Goal: Obtain resource: Obtain resource

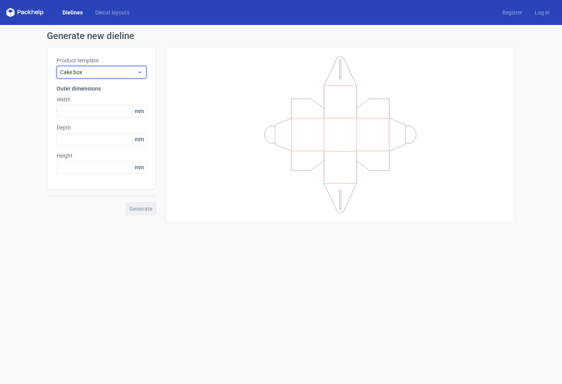
click at [131, 69] on span "Cake box" at bounding box center [98, 72] width 77 height 8
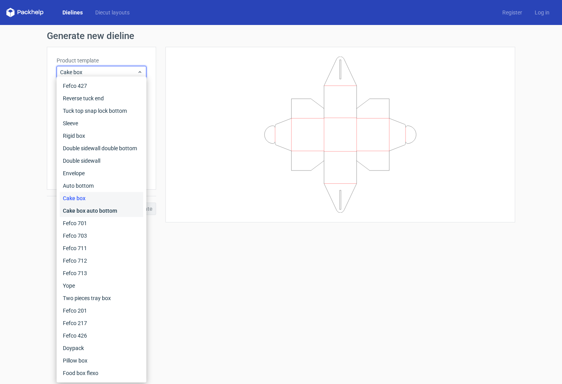
click at [101, 211] on div "Cake box auto bottom" at bounding box center [101, 210] width 83 height 12
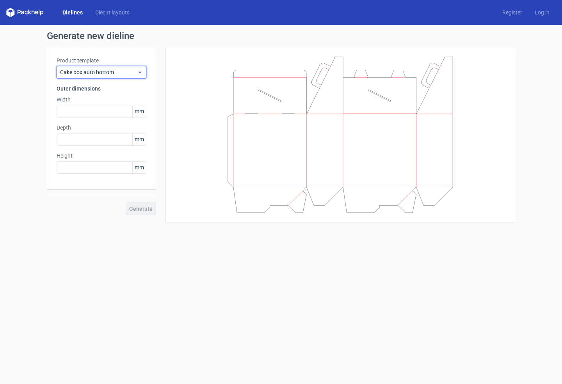
click at [114, 71] on span "Cake box auto bottom" at bounding box center [98, 72] width 77 height 8
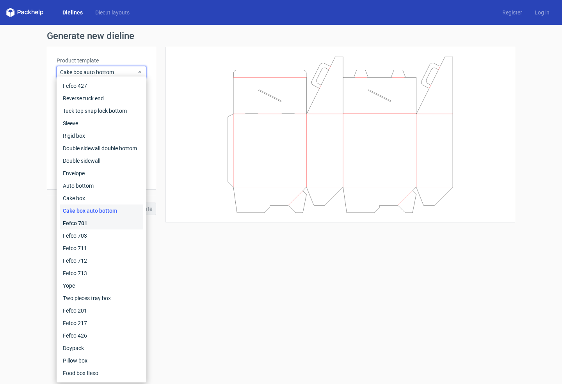
click at [79, 221] on div "Fefco 701" at bounding box center [101, 223] width 83 height 12
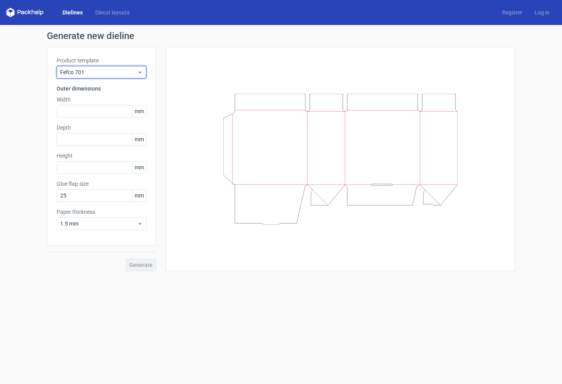
click at [111, 69] on span "Fefco 701" at bounding box center [98, 72] width 77 height 8
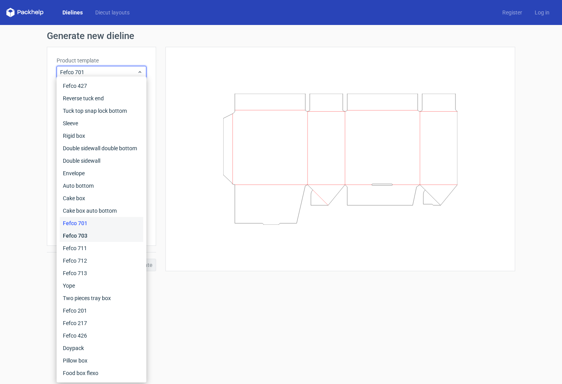
click at [80, 238] on div "Fefco 703" at bounding box center [101, 235] width 83 height 12
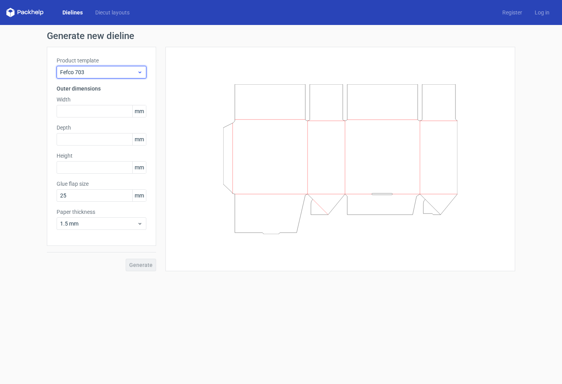
click at [126, 73] on span "Fefco 703" at bounding box center [98, 72] width 77 height 8
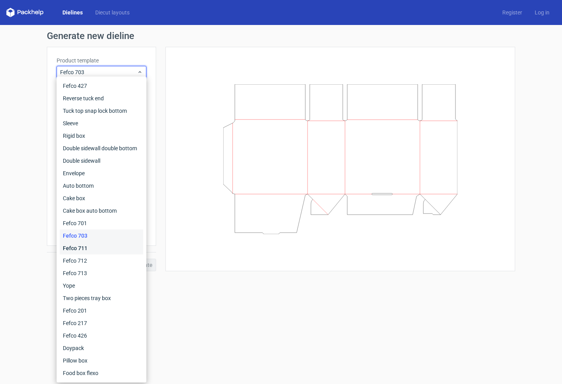
click at [85, 248] on div "Fefco 711" at bounding box center [101, 248] width 83 height 12
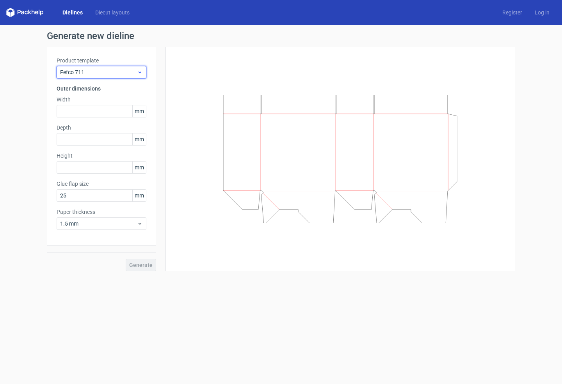
click at [101, 71] on span "Fefco 711" at bounding box center [98, 72] width 77 height 8
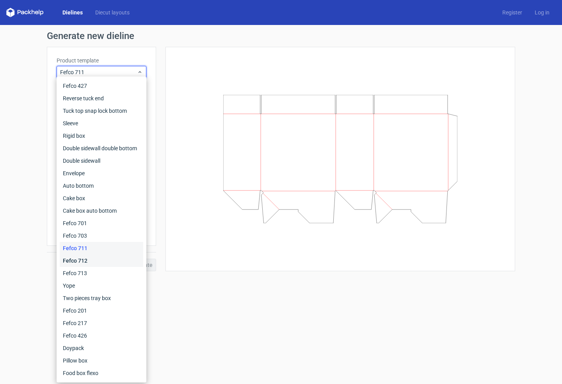
click at [79, 262] on div "Fefco 712" at bounding box center [101, 260] width 83 height 12
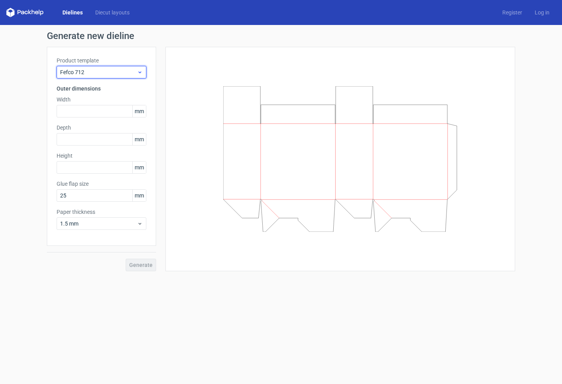
click at [116, 71] on span "Fefco 712" at bounding box center [98, 72] width 77 height 8
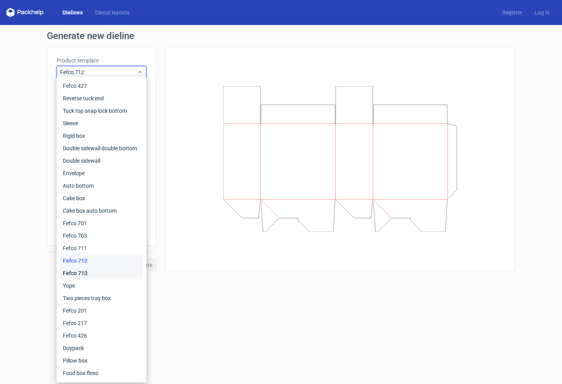
click at [82, 275] on div "Fefco 713" at bounding box center [101, 273] width 83 height 12
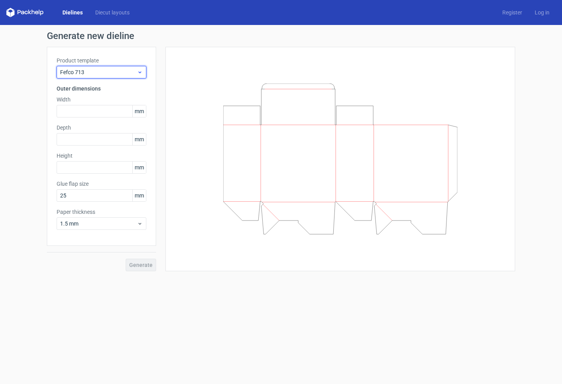
click at [105, 75] on span "Fefco 713" at bounding box center [98, 72] width 77 height 8
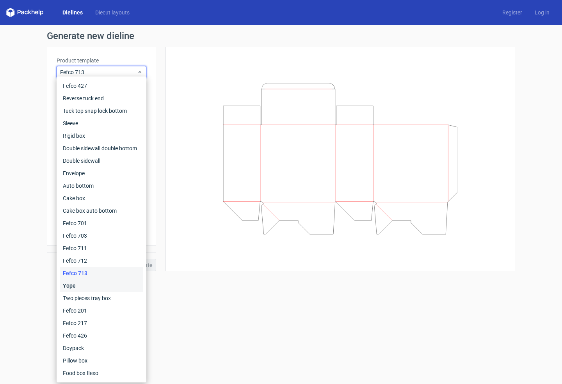
click at [67, 287] on div "Yope" at bounding box center [101, 285] width 83 height 12
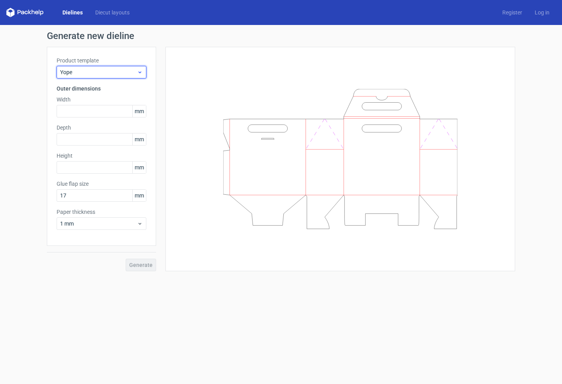
click at [111, 73] on span "Yope" at bounding box center [98, 72] width 77 height 8
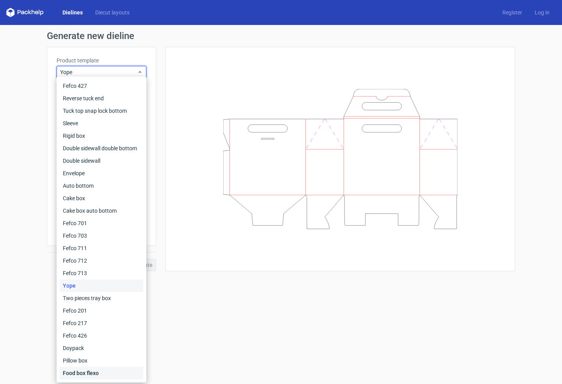
click at [90, 372] on div "Food box flexo" at bounding box center [101, 373] width 83 height 12
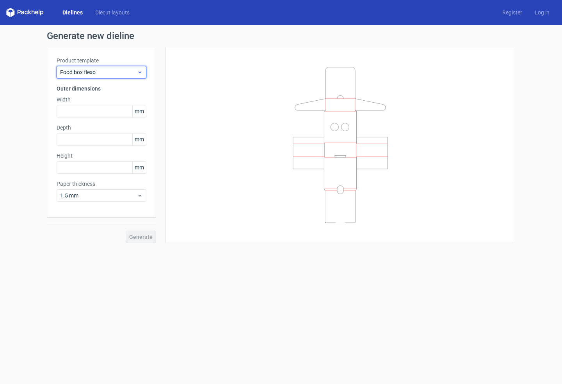
click at [112, 70] on span "Food box flexo" at bounding box center [98, 72] width 77 height 8
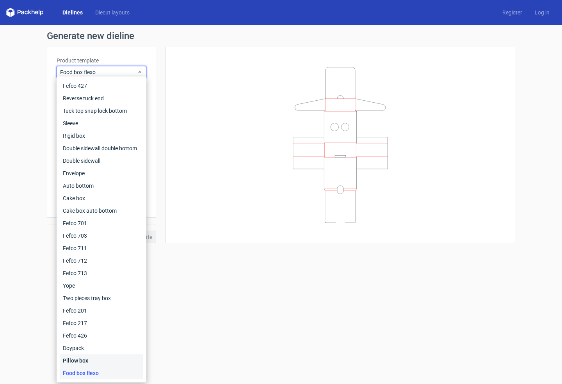
click at [82, 359] on div "Pillow box" at bounding box center [101, 360] width 83 height 12
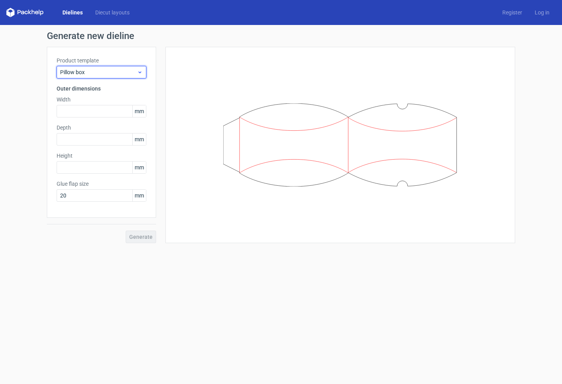
click at [121, 70] on span "Pillow box" at bounding box center [98, 72] width 77 height 8
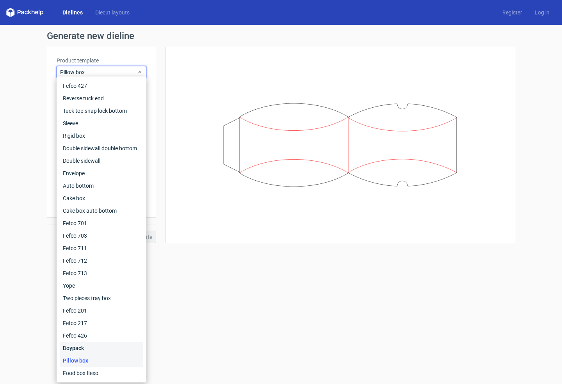
click at [84, 349] on div "Doypack" at bounding box center [101, 348] width 83 height 12
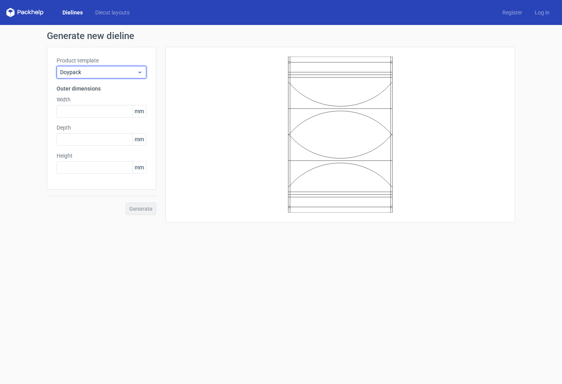
click at [112, 69] on span "Doypack" at bounding box center [98, 72] width 77 height 8
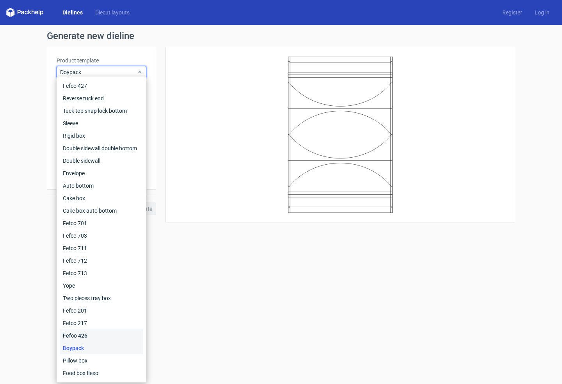
click at [76, 331] on div "Fefco 426" at bounding box center [101, 335] width 83 height 12
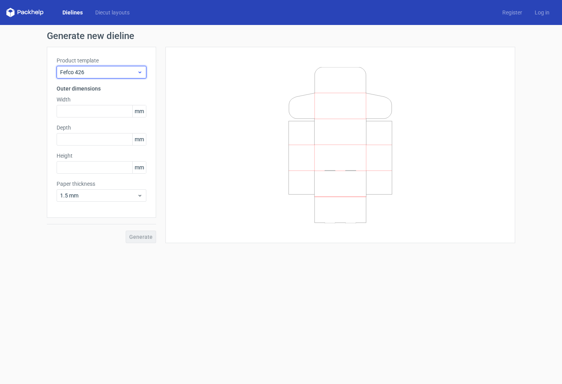
click at [126, 74] on span "Fefco 426" at bounding box center [98, 72] width 77 height 8
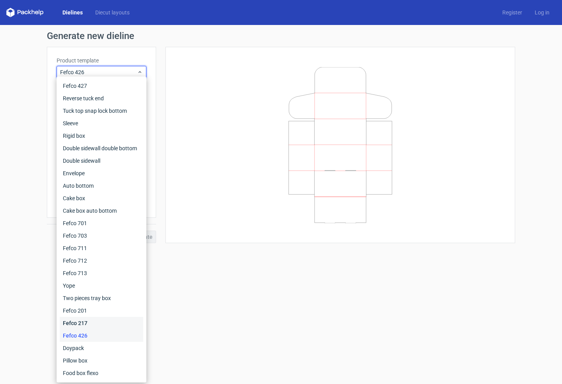
click at [75, 325] on div "Fefco 217" at bounding box center [101, 323] width 83 height 12
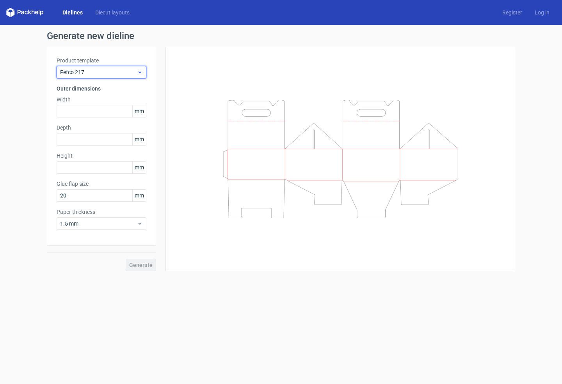
click at [122, 73] on span "Fefco 217" at bounding box center [98, 72] width 77 height 8
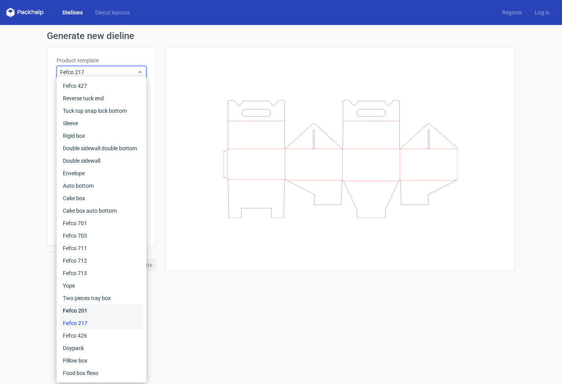
click at [83, 309] on div "Fefco 201" at bounding box center [101, 310] width 83 height 12
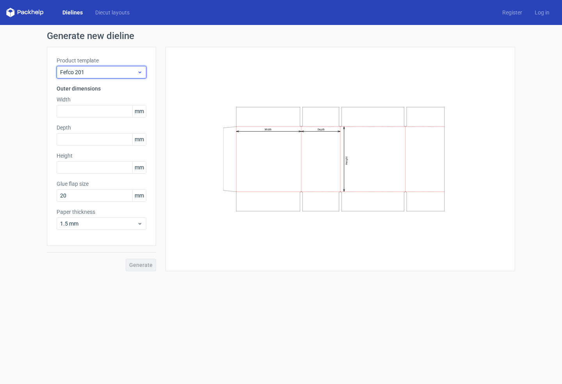
click at [127, 68] on div "Fefco 201" at bounding box center [102, 72] width 90 height 12
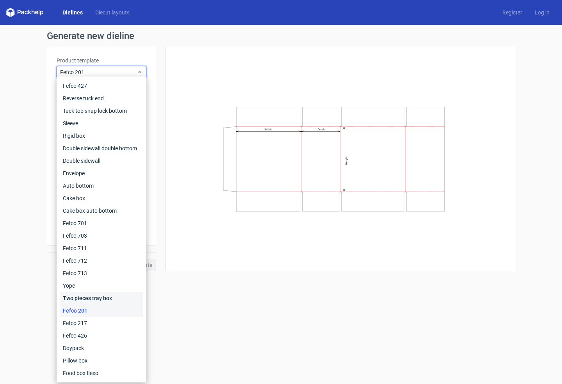
click at [88, 298] on div "Two pieces tray box" at bounding box center [101, 298] width 83 height 12
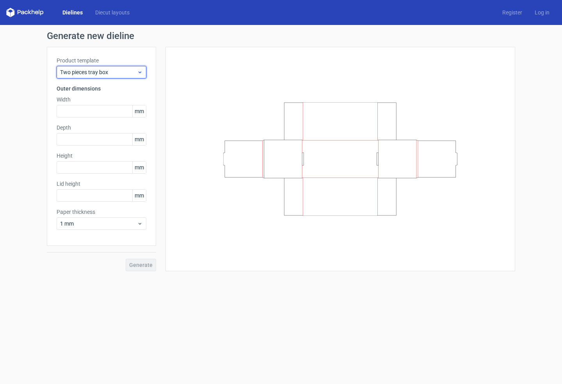
click at [115, 72] on span "Two pieces tray box" at bounding box center [98, 72] width 77 height 8
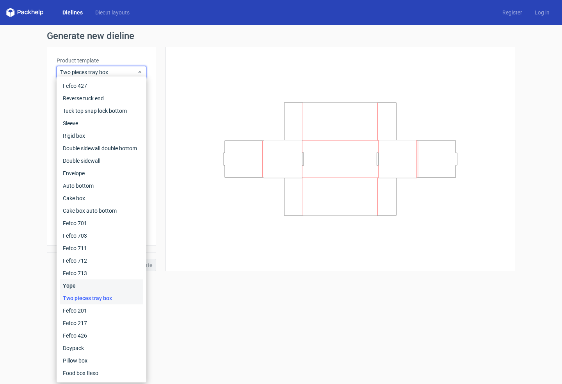
click at [82, 290] on div "Yope" at bounding box center [101, 285] width 83 height 12
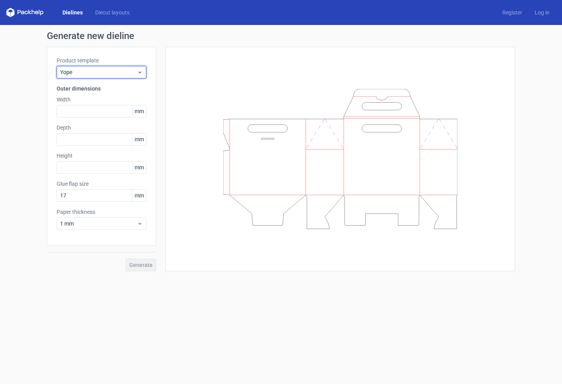
click at [102, 67] on div "Yope" at bounding box center [102, 72] width 90 height 12
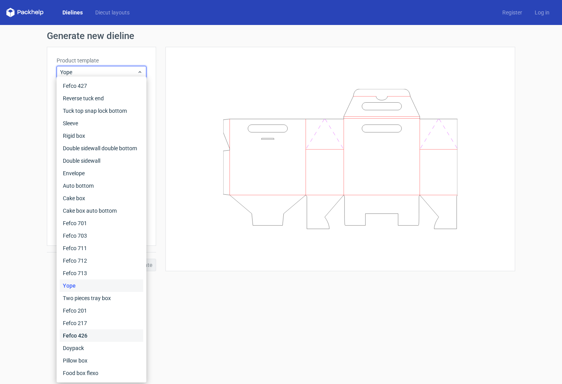
click at [82, 335] on div "Fefco 426" at bounding box center [101, 335] width 83 height 12
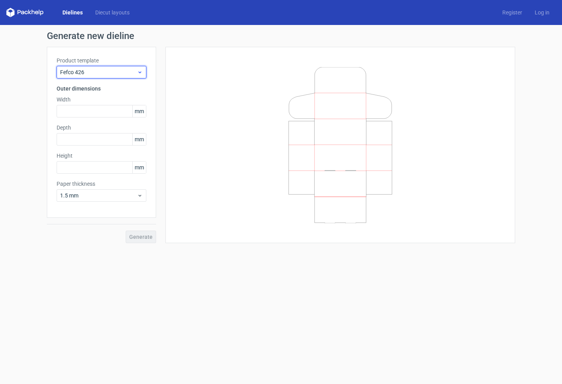
click at [108, 69] on span "Fefco 426" at bounding box center [98, 72] width 77 height 8
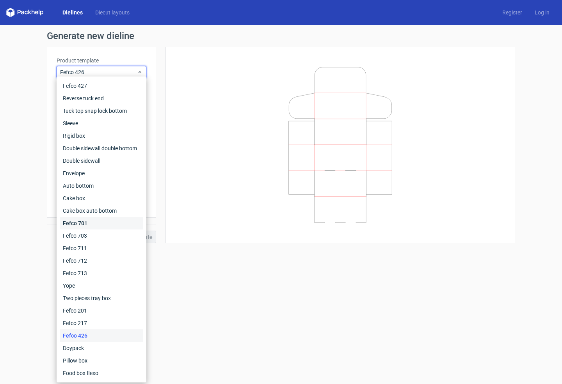
click at [80, 218] on div "Fefco 701" at bounding box center [101, 223] width 83 height 12
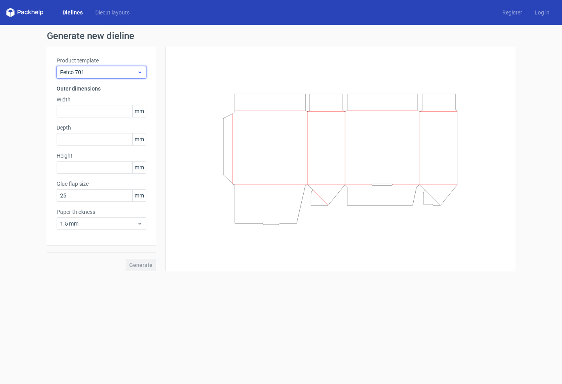
click at [102, 67] on div "Fefco 701" at bounding box center [102, 72] width 90 height 12
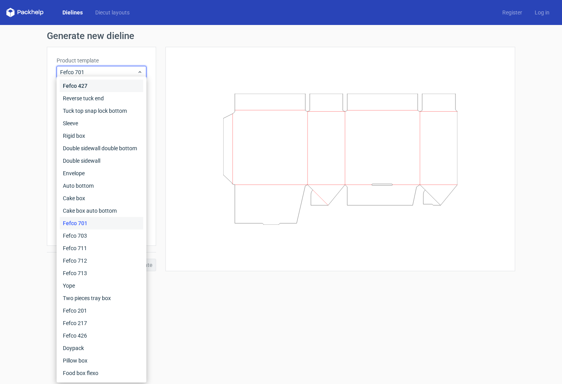
click at [88, 89] on div "Fefco 427" at bounding box center [101, 86] width 83 height 12
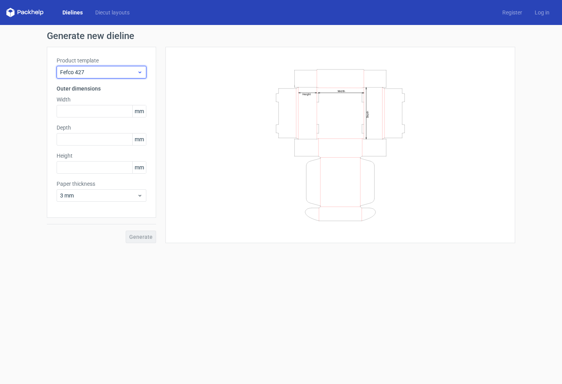
click at [115, 72] on span "Fefco 427" at bounding box center [98, 72] width 77 height 8
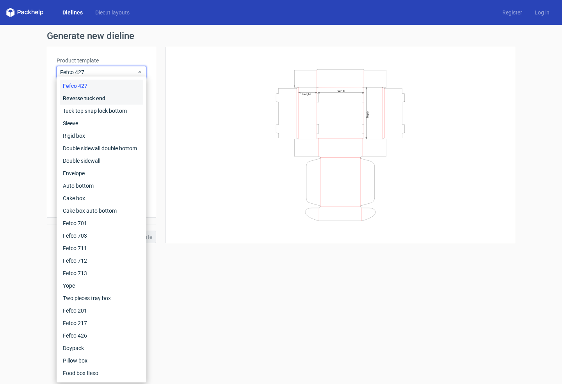
click at [103, 98] on div "Reverse tuck end" at bounding box center [101, 98] width 83 height 12
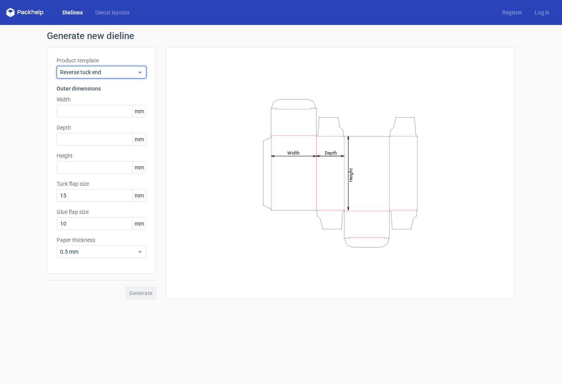
click at [98, 71] on span "Reverse tuck end" at bounding box center [98, 72] width 77 height 8
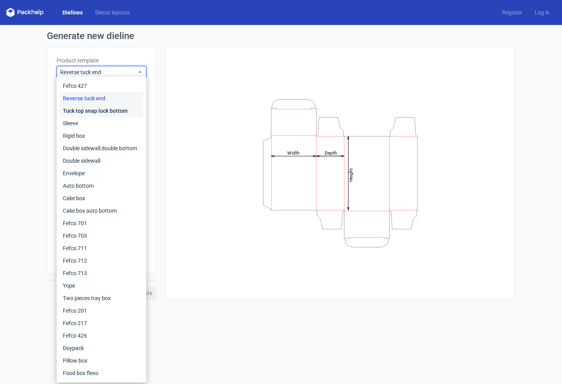
click at [91, 107] on div "Tuck top snap lock bottom" at bounding box center [101, 111] width 83 height 12
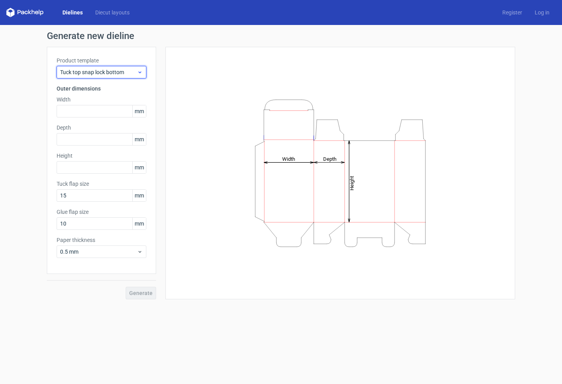
click at [115, 75] on span "Tuck top snap lock bottom" at bounding box center [98, 72] width 77 height 8
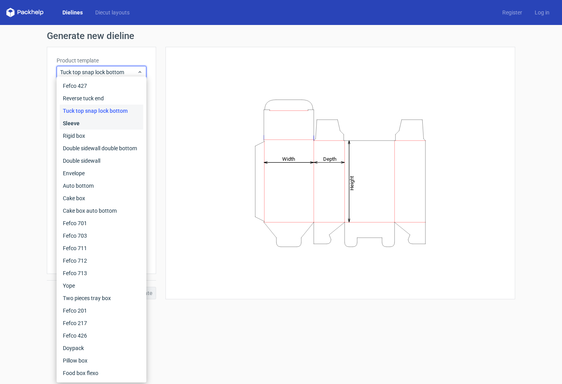
click at [95, 123] on div "Sleeve" at bounding box center [101, 123] width 83 height 12
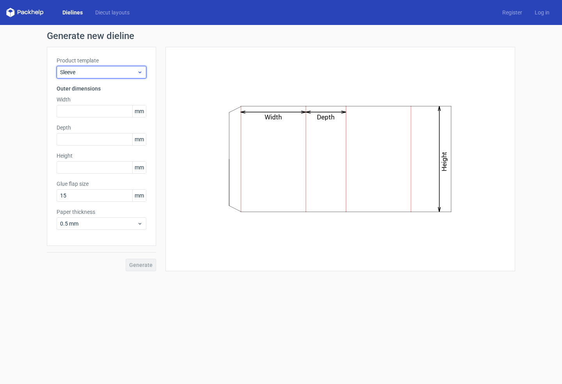
click at [119, 73] on span "Sleeve" at bounding box center [98, 72] width 77 height 8
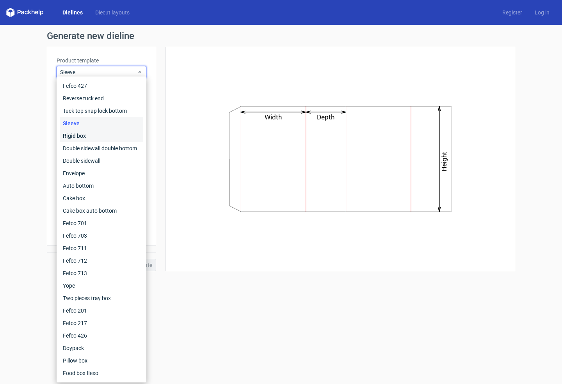
click at [82, 135] on div "Rigid box" at bounding box center [101, 136] width 83 height 12
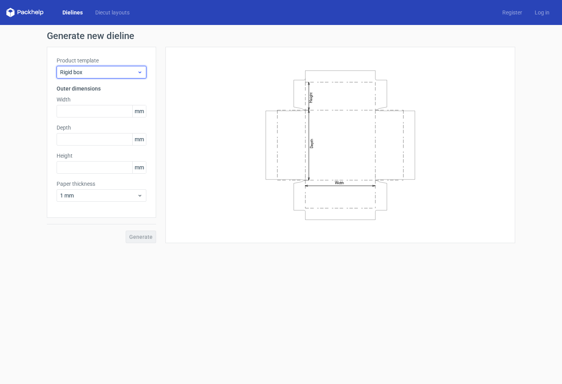
click at [112, 74] on span "Rigid box" at bounding box center [98, 72] width 77 height 8
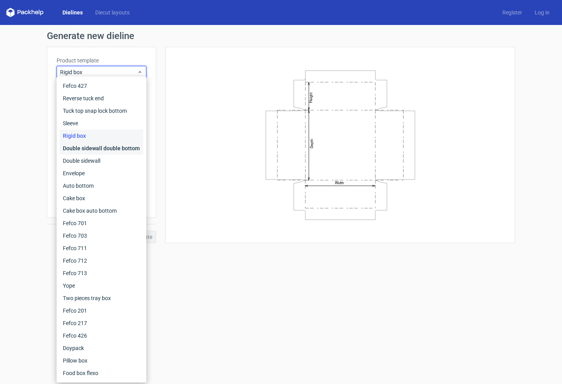
click at [94, 146] on div "Double sidewall double bottom" at bounding box center [101, 148] width 83 height 12
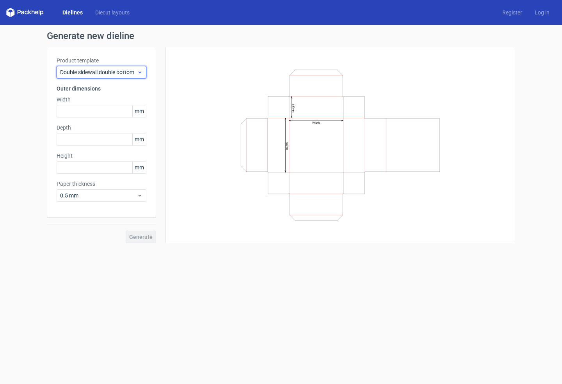
click at [110, 69] on span "Double sidewall double bottom" at bounding box center [98, 72] width 77 height 8
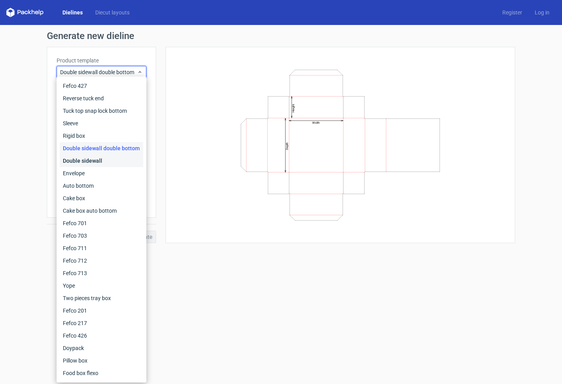
click at [90, 160] on div "Double sidewall" at bounding box center [101, 160] width 83 height 12
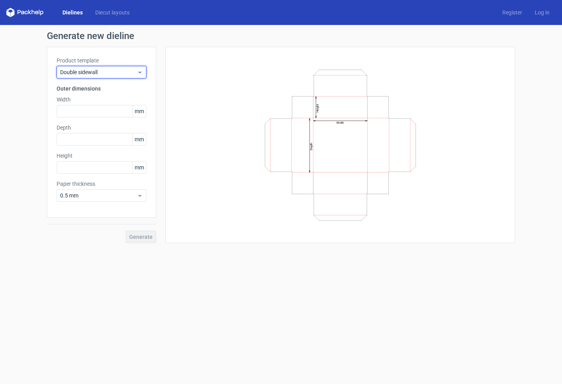
click at [111, 77] on div "Double sidewall" at bounding box center [102, 72] width 90 height 12
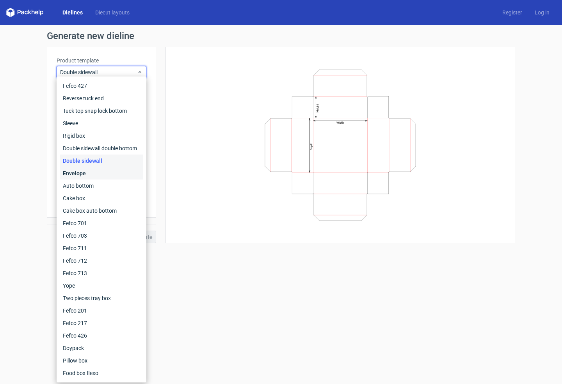
click at [90, 172] on div "Envelope" at bounding box center [101, 173] width 83 height 12
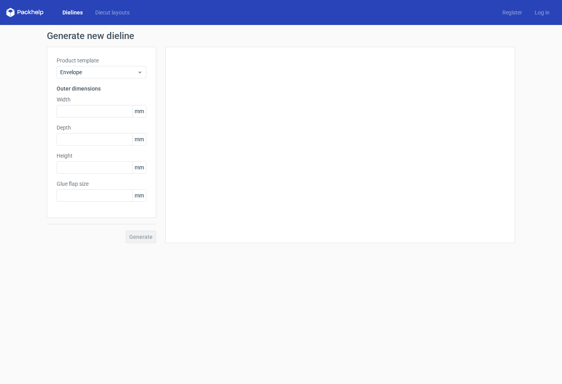
type input "20"
click at [125, 67] on div "Envelope" at bounding box center [102, 72] width 90 height 12
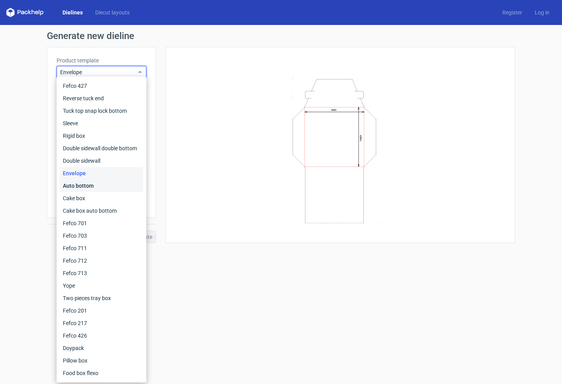
click at [84, 184] on div "Auto bottom" at bounding box center [101, 185] width 83 height 12
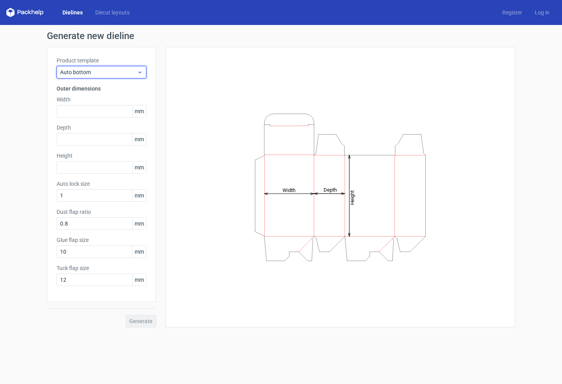
click at [128, 74] on span "Auto bottom" at bounding box center [98, 72] width 77 height 8
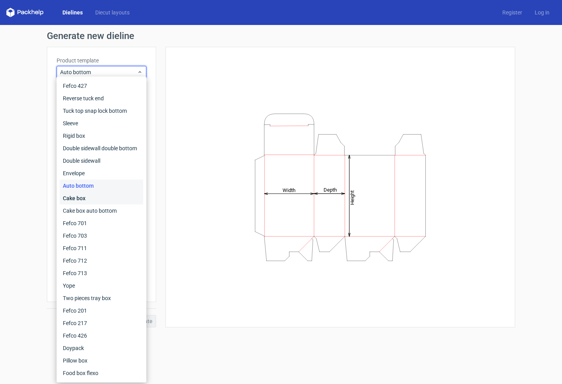
click at [87, 199] on div "Cake box" at bounding box center [101, 198] width 83 height 12
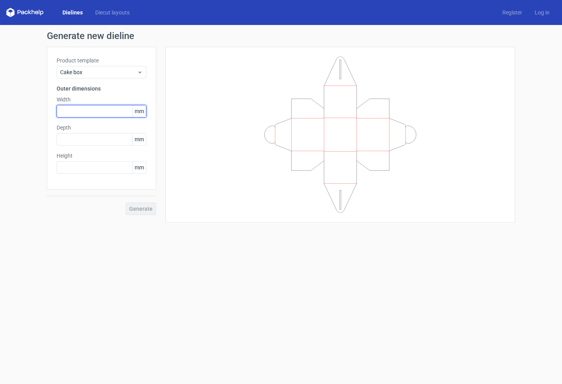
click at [77, 112] on input "text" at bounding box center [102, 111] width 90 height 12
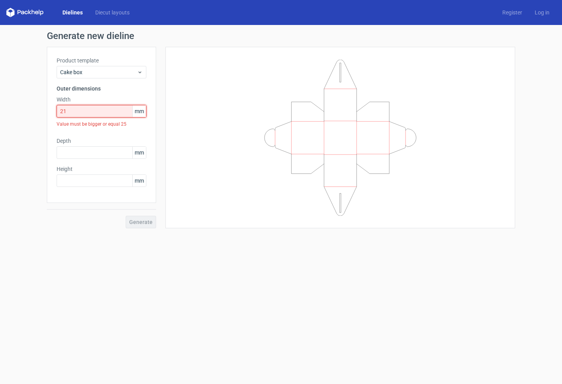
click at [73, 110] on input "21" at bounding box center [102, 111] width 90 height 12
type input "210"
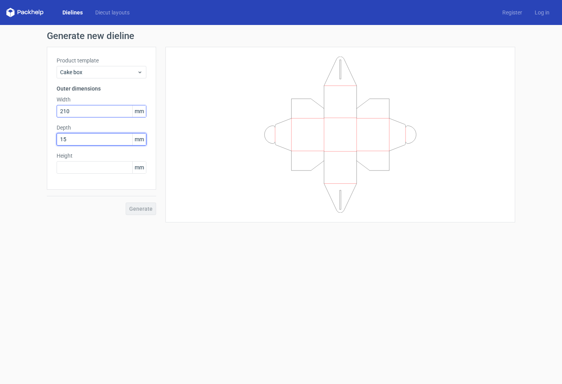
type input "150"
type input "210"
click at [141, 208] on span "Generate" at bounding box center [140, 208] width 23 height 5
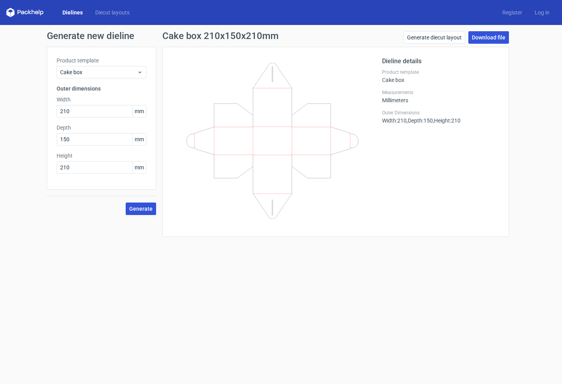
click at [489, 34] on link "Download file" at bounding box center [488, 37] width 41 height 12
drag, startPoint x: 73, startPoint y: 138, endPoint x: 55, endPoint y: 139, distance: 18.0
click at [55, 139] on div "Product template Cake box Outer dimensions Width 210 mm Depth 150 mm Height 210…" at bounding box center [101, 118] width 109 height 143
type input "210"
type input "150"
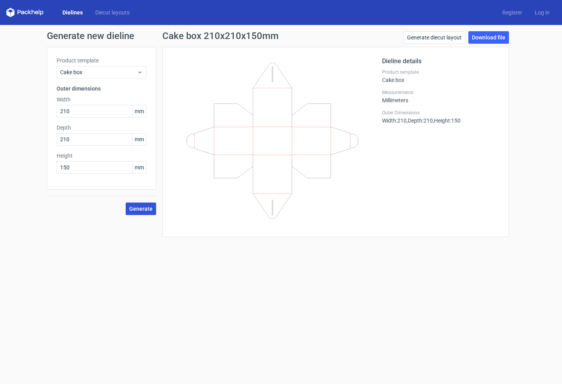
click at [139, 208] on span "Generate" at bounding box center [140, 208] width 23 height 5
click at [490, 37] on link "Download file" at bounding box center [488, 37] width 41 height 12
